Goal: Navigation & Orientation: Find specific page/section

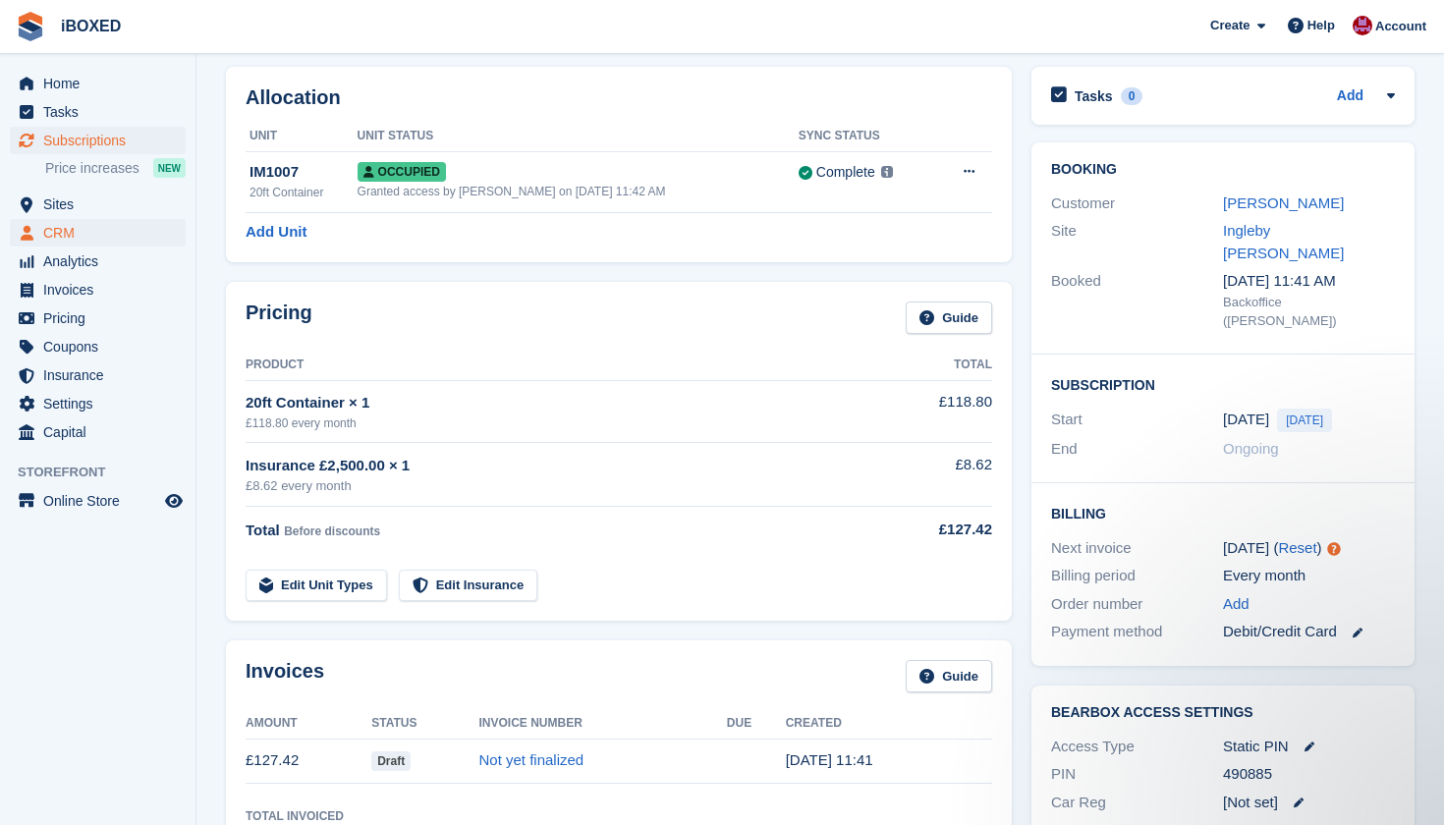
click at [122, 239] on span "CRM" at bounding box center [102, 233] width 118 height 28
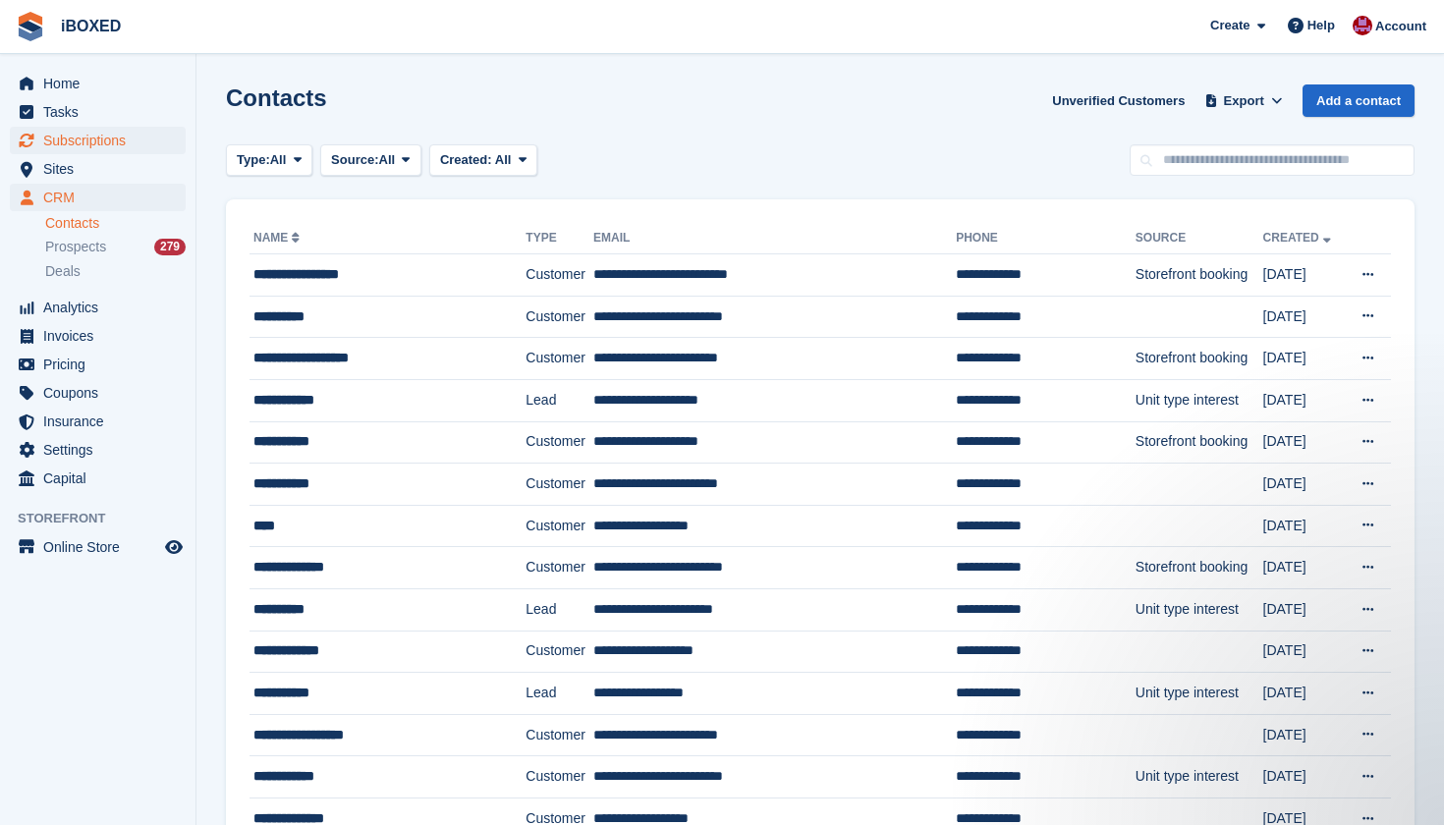
click at [126, 140] on span "Subscriptions" at bounding box center [102, 141] width 118 height 28
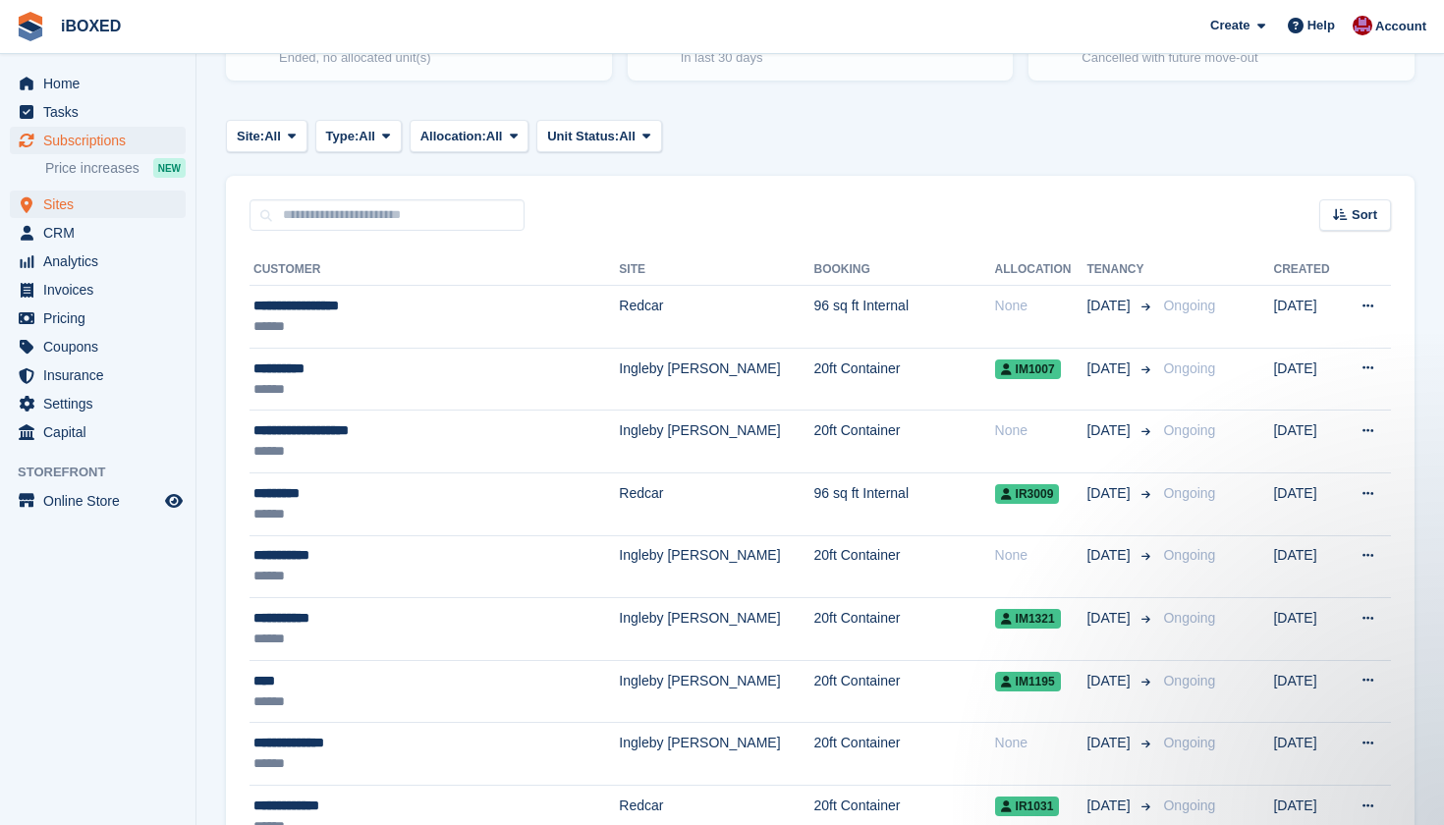
click at [156, 198] on span "Sites" at bounding box center [102, 205] width 118 height 28
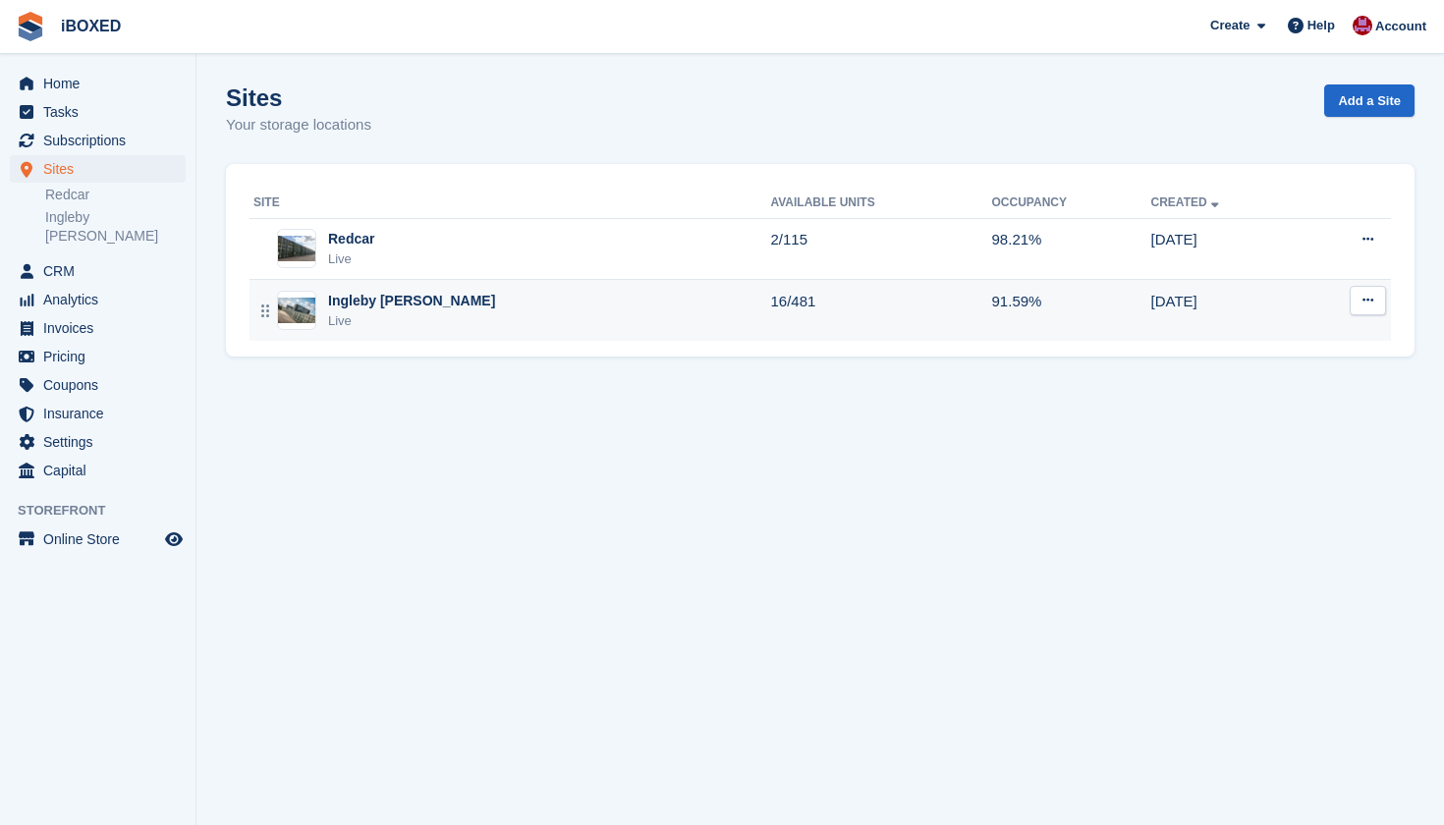
click at [428, 300] on div "Ingleby [PERSON_NAME]" at bounding box center [411, 301] width 167 height 21
